Goal: Use online tool/utility: Utilize a website feature to perform a specific function

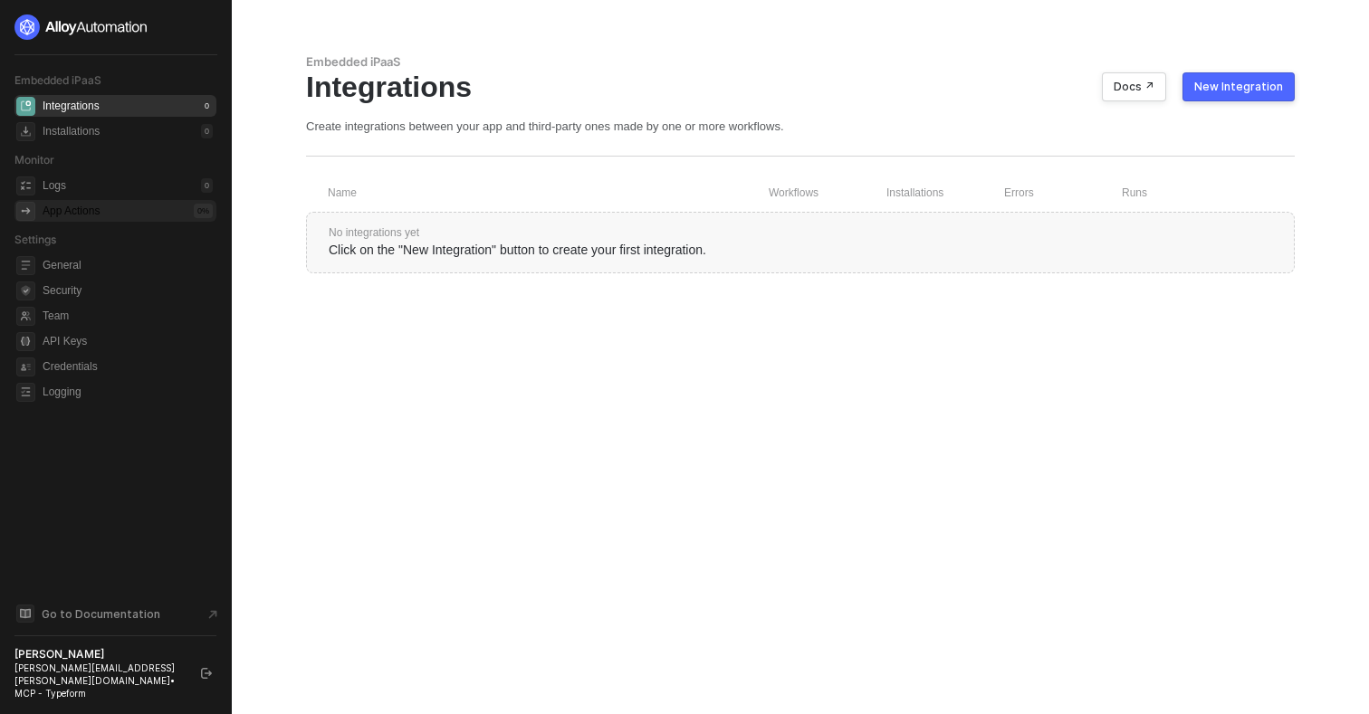
click at [95, 206] on div "App Actions" at bounding box center [71, 211] width 57 height 15
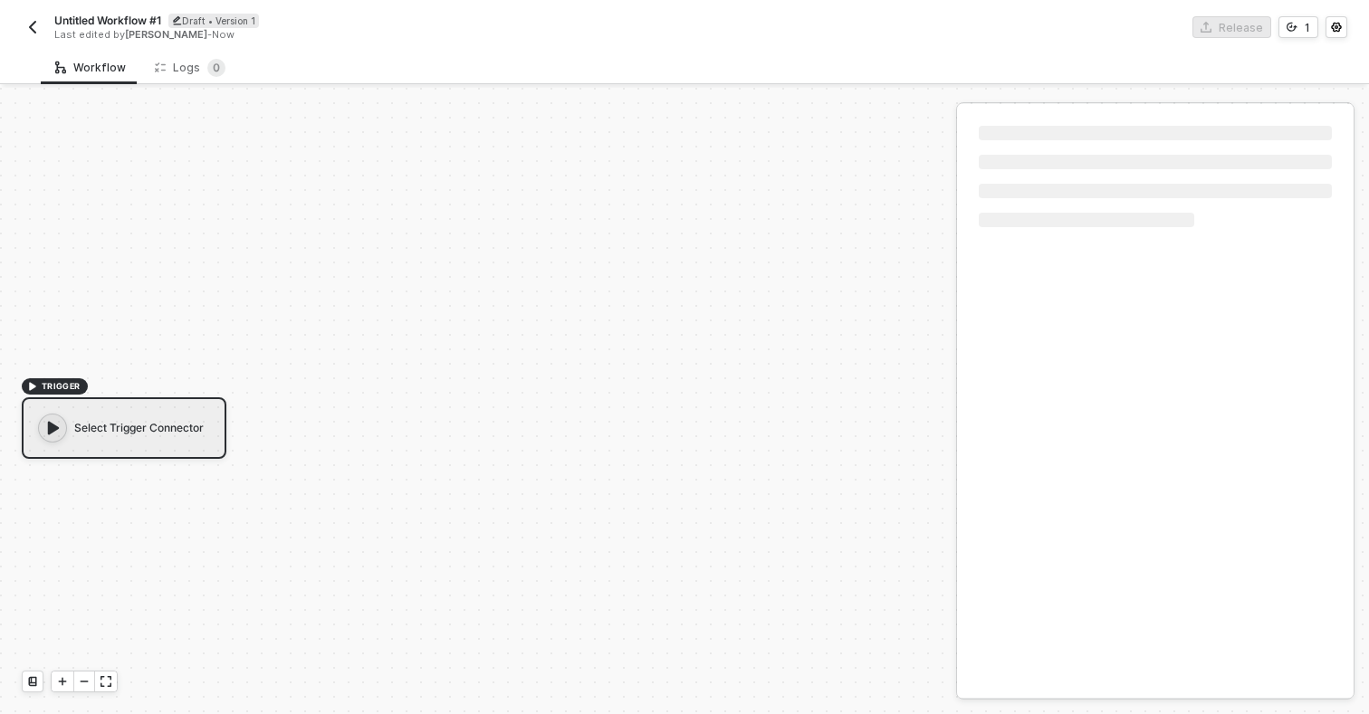
scroll to position [33, 0]
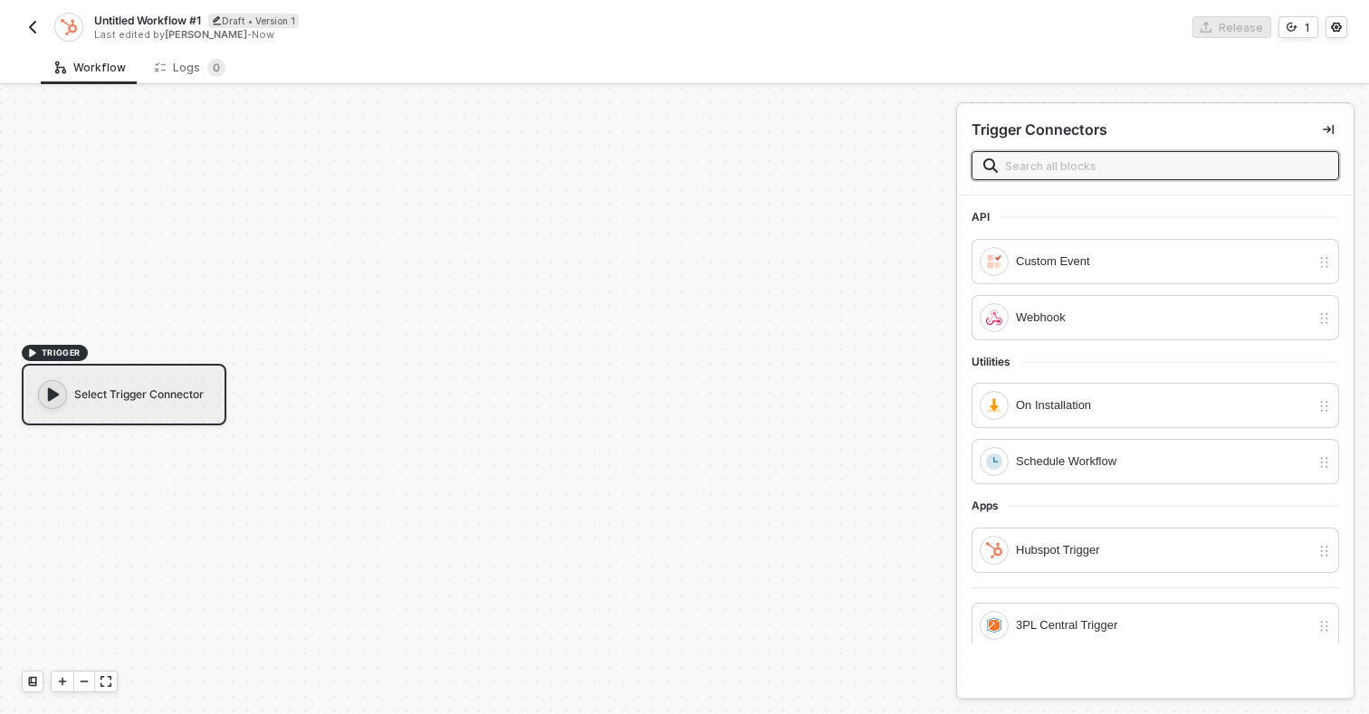
click at [33, 33] on img "button" at bounding box center [32, 27] width 14 height 14
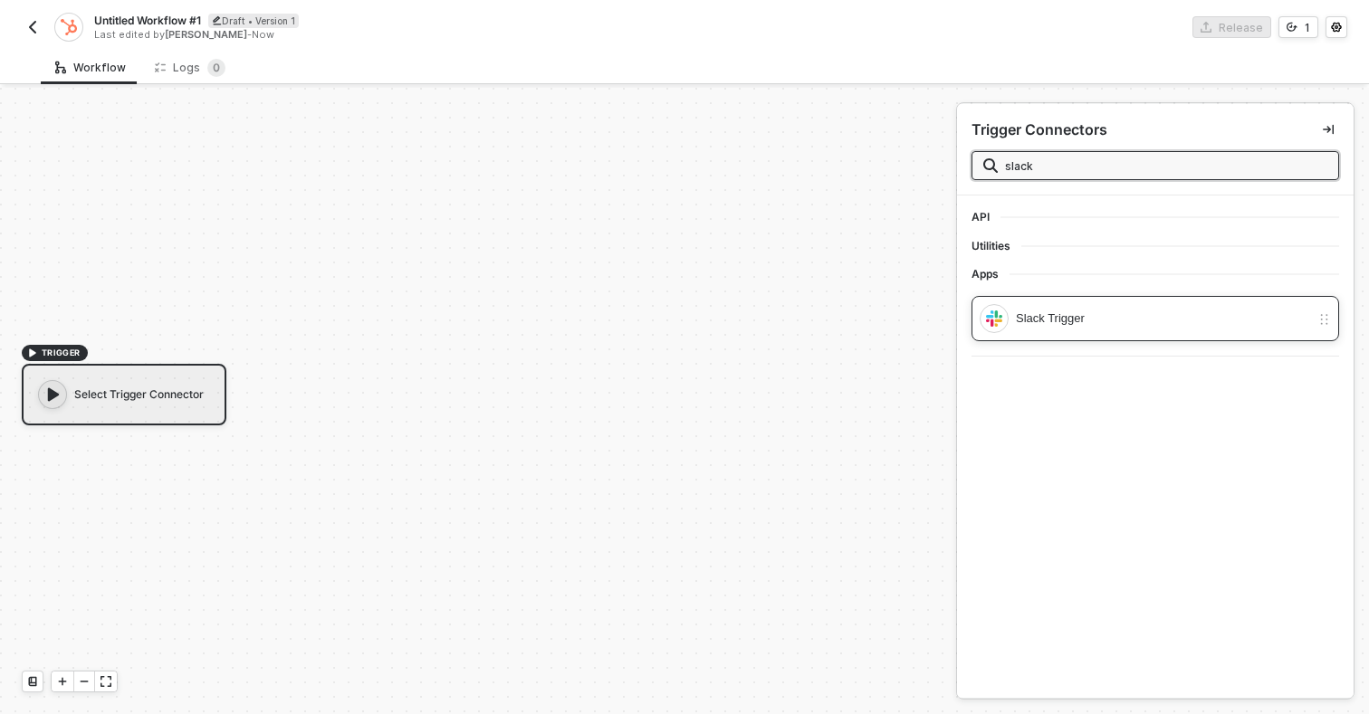
type input "slack"
click at [1049, 325] on div "Slack Trigger" at bounding box center [1163, 319] width 294 height 20
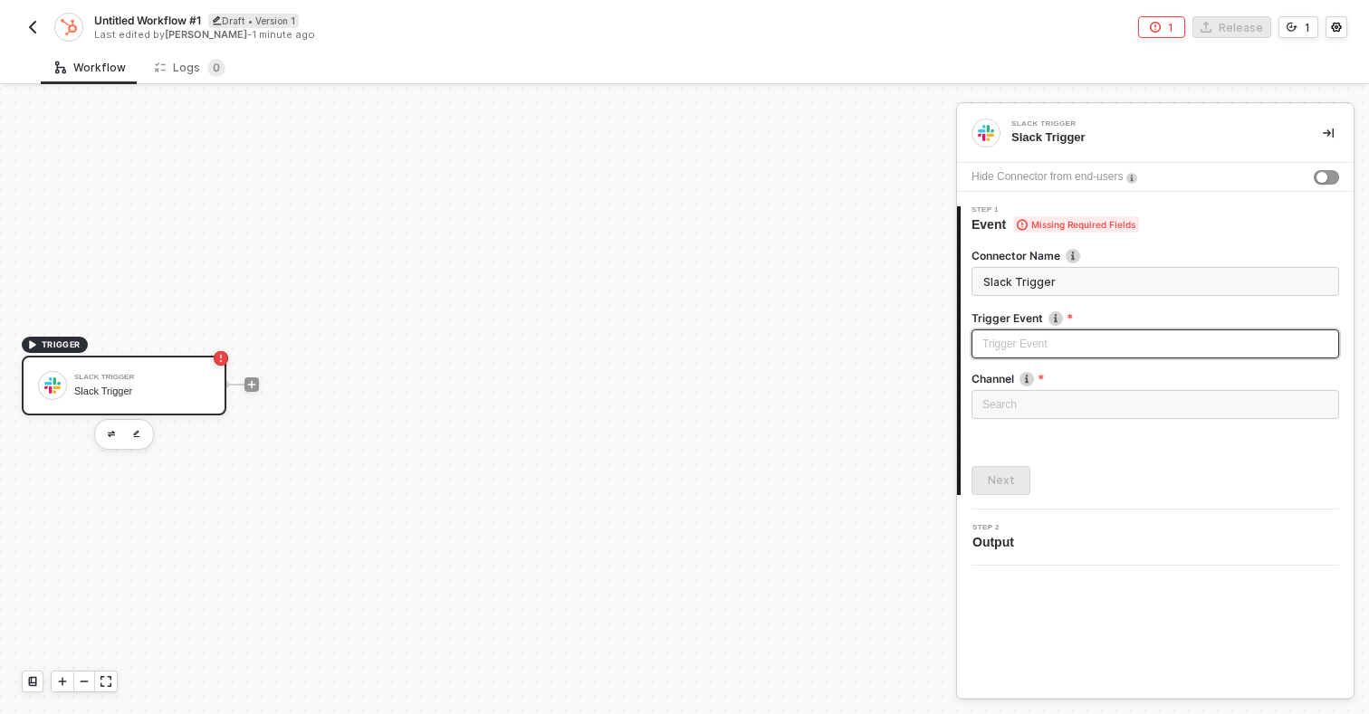
click at [1050, 339] on input "search" at bounding box center [1155, 343] width 346 height 27
click at [1049, 394] on div "Message posted" at bounding box center [1155, 383] width 360 height 29
type input "Trigger workflow when message posted"
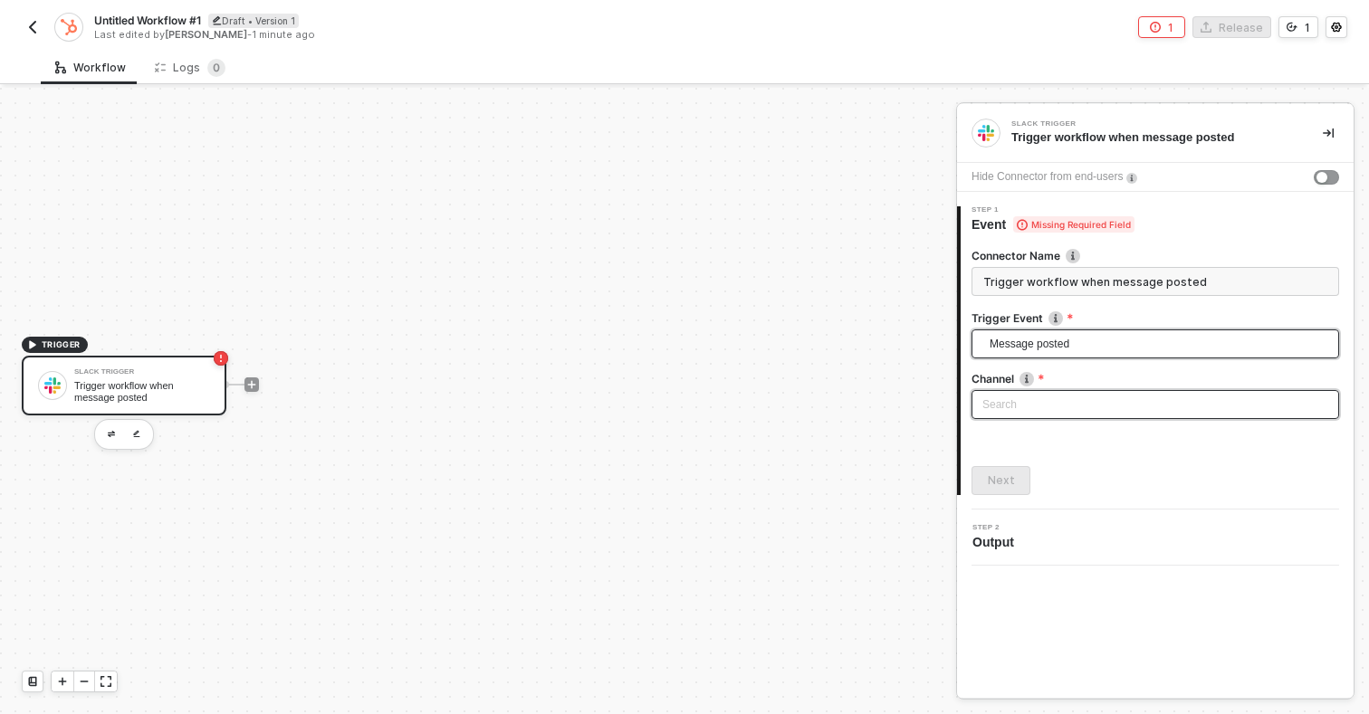
click at [1068, 412] on div "Search" at bounding box center [1155, 404] width 368 height 29
click at [408, 236] on div "TRIGGER Slack Trigger Trigger workflow when message posted" at bounding box center [473, 384] width 947 height 660
click at [28, 35] on button "button" at bounding box center [33, 27] width 22 height 22
